Goal: Register for event/course

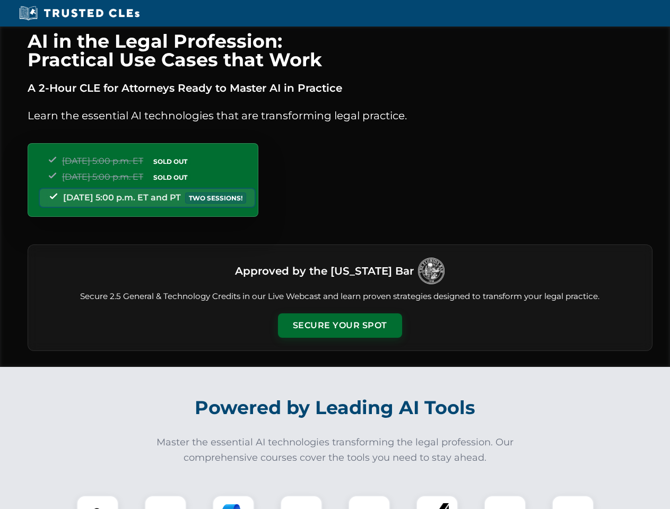
click at [339, 325] on button "Secure Your Spot" at bounding box center [340, 325] width 124 height 24
click at [98, 502] on img at bounding box center [97, 516] width 31 height 31
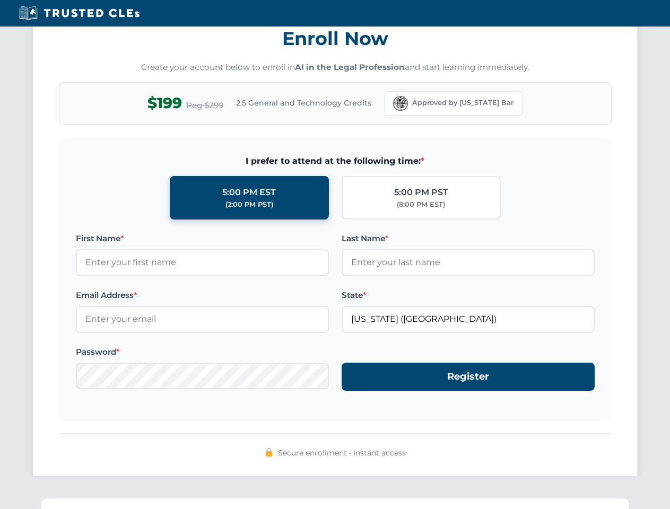
scroll to position [1041, 0]
